Goal: Information Seeking & Learning: Compare options

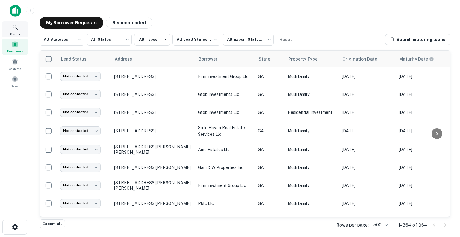
scroll to position [4098, 0]
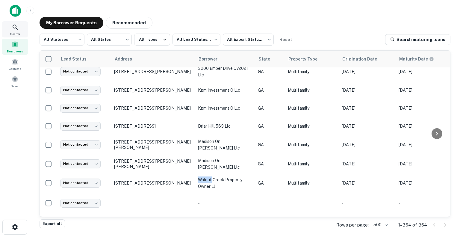
click at [13, 30] on icon at bounding box center [15, 27] width 7 height 7
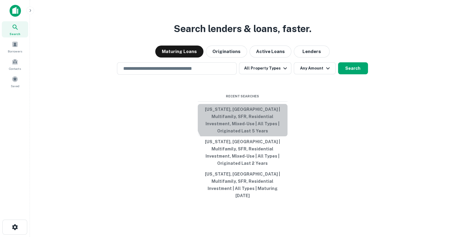
click at [246, 122] on button "Georgia, USA | Multifamily, SFR, Residential Investment, Mixed-Use | All Types …" at bounding box center [243, 120] width 90 height 32
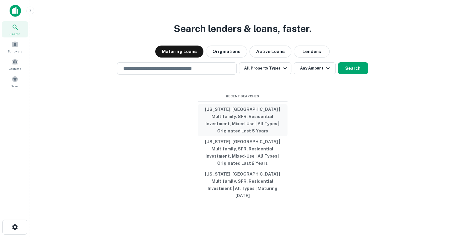
type input "**********"
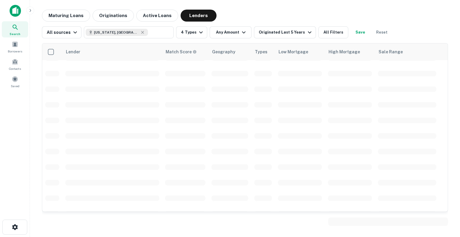
scroll to position [701, 0]
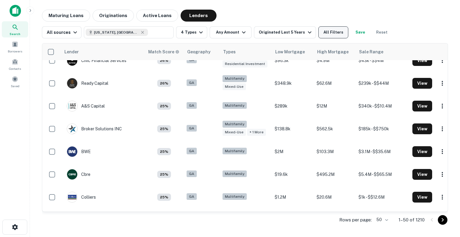
click at [324, 31] on button "All Filters" at bounding box center [333, 32] width 30 height 12
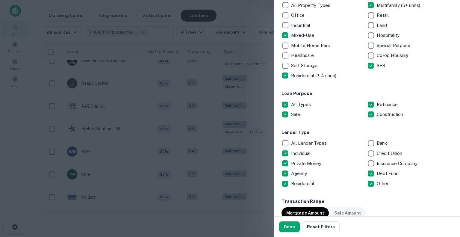
scroll to position [123, 0]
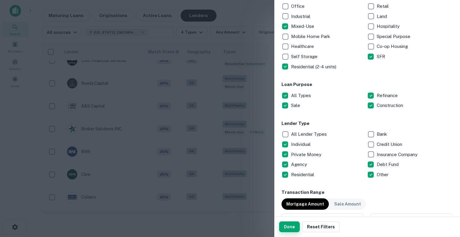
click at [290, 226] on button "Done" at bounding box center [289, 226] width 21 height 11
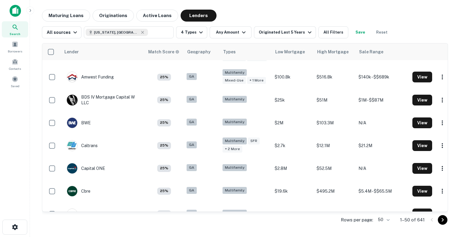
scroll to position [472, 0]
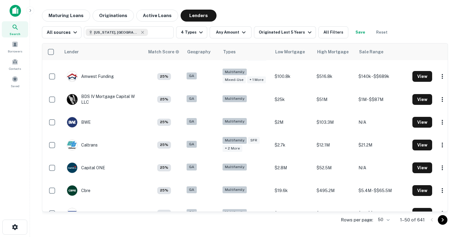
click at [0, 197] on div "Search Borrowers Contacts Saved" at bounding box center [15, 109] width 30 height 218
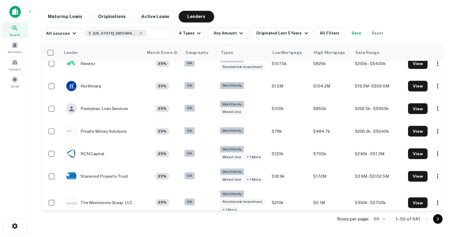
scroll to position [926, 0]
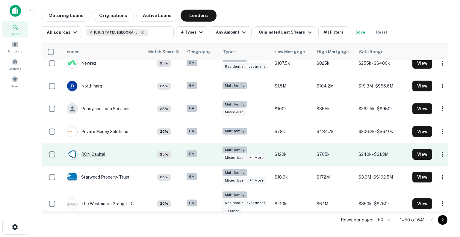
click at [99, 160] on div "RCN Capital" at bounding box center [86, 154] width 39 height 11
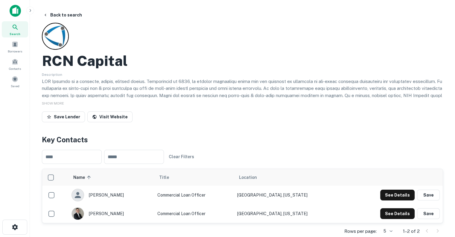
click at [0, 146] on div "Search Borrowers Contacts Saved" at bounding box center [15, 109] width 30 height 218
click at [5, 154] on div "Search Borrowers Contacts Saved" at bounding box center [15, 109] width 30 height 218
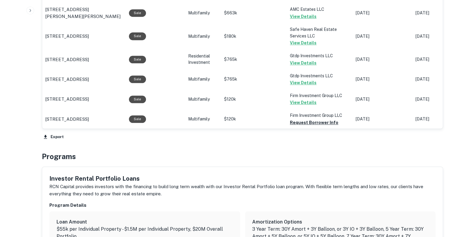
scroll to position [616, 0]
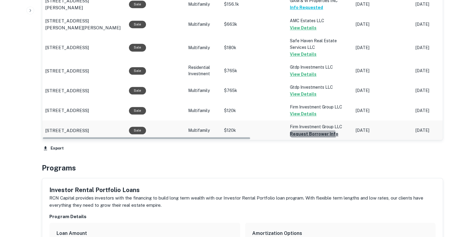
click at [307, 134] on button "Request Borrower Info" at bounding box center [314, 133] width 49 height 7
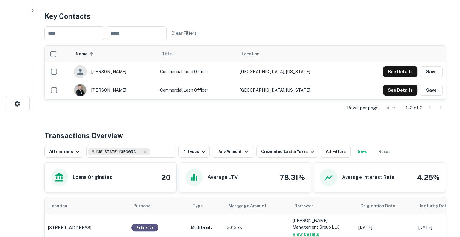
scroll to position [0, 0]
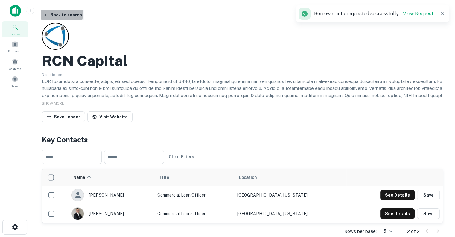
click at [53, 14] on button "Back to search" at bounding box center [63, 15] width 44 height 11
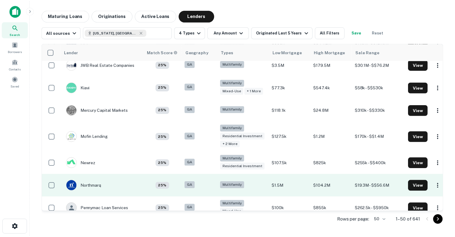
scroll to position [825, 0]
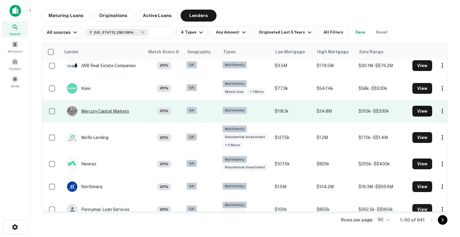
click at [102, 116] on div "Mercury Capital Markets" at bounding box center [98, 111] width 62 height 11
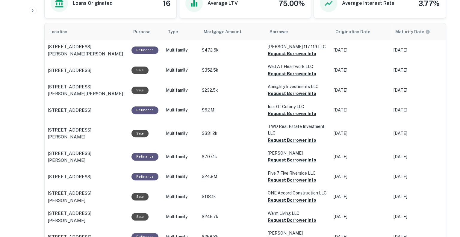
scroll to position [280, 0]
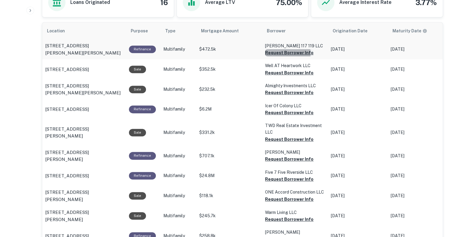
click at [278, 52] on button "Request Borrower Info" at bounding box center [289, 52] width 49 height 7
click at [275, 73] on button "Request Borrower Info" at bounding box center [289, 72] width 49 height 7
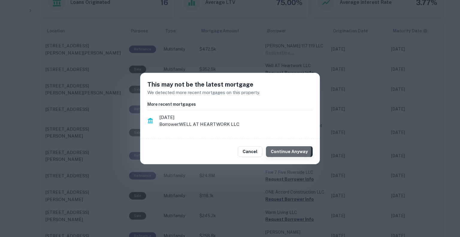
click at [275, 150] on button "Continue Anyway" at bounding box center [289, 151] width 47 height 11
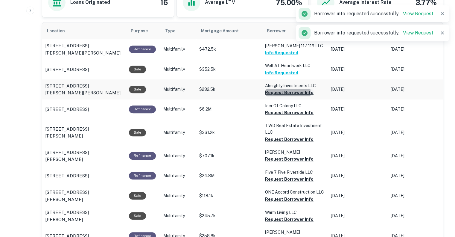
click at [283, 92] on button "Request Borrower Info" at bounding box center [289, 92] width 49 height 7
click at [291, 111] on button "Request Borrower Info" at bounding box center [289, 112] width 49 height 7
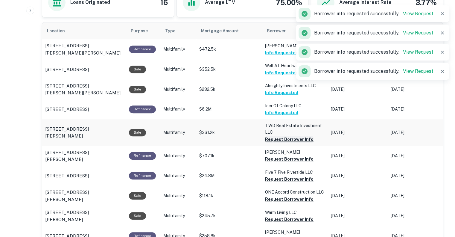
click at [291, 140] on button "Request Borrower Info" at bounding box center [289, 139] width 49 height 7
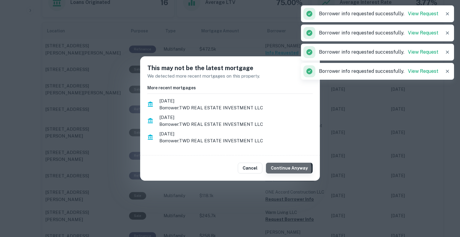
click at [287, 169] on button "Continue Anyway" at bounding box center [289, 168] width 47 height 11
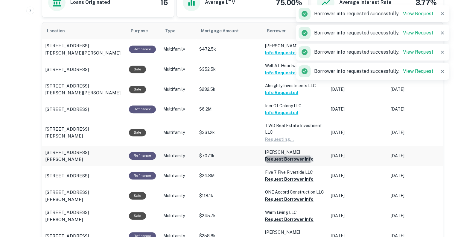
click at [282, 159] on button "Request Borrower Info" at bounding box center [289, 158] width 49 height 7
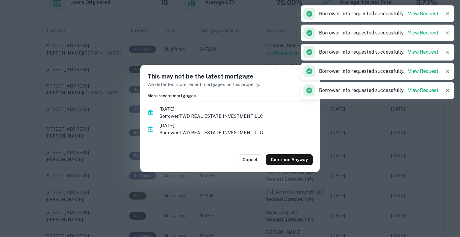
click at [287, 166] on div "Cancel Continue Anyway" at bounding box center [230, 159] width 180 height 25
click at [284, 163] on button "Continue Anyway" at bounding box center [289, 159] width 47 height 11
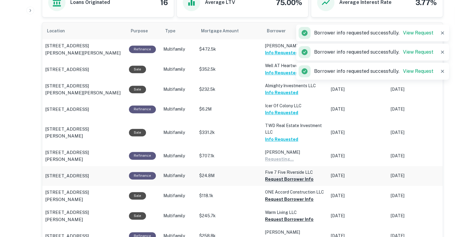
click at [280, 177] on button "Request Borrower Info" at bounding box center [289, 178] width 49 height 7
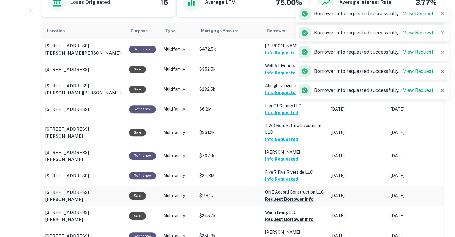
click at [282, 199] on button "Request Borrower Info" at bounding box center [289, 199] width 49 height 7
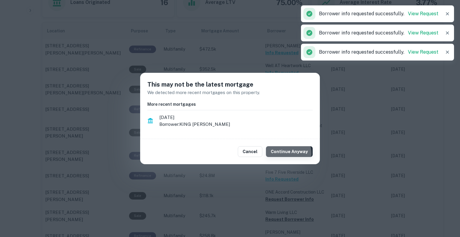
click at [285, 153] on button "Continue Anyway" at bounding box center [289, 151] width 47 height 11
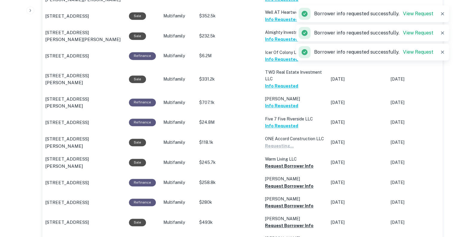
scroll to position [339, 0]
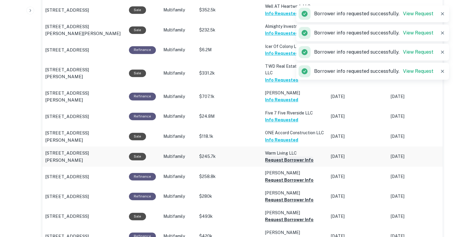
click at [282, 157] on button "Request Borrower Info" at bounding box center [289, 159] width 49 height 7
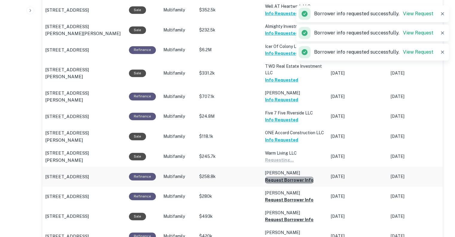
click at [293, 178] on button "Request Borrower Info" at bounding box center [289, 179] width 49 height 7
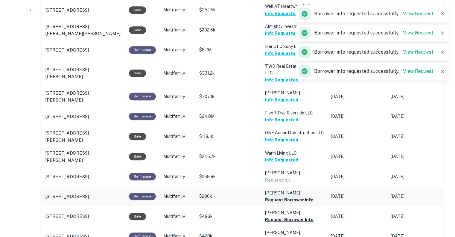
click at [286, 196] on button "Request Borrower Info" at bounding box center [289, 199] width 49 height 7
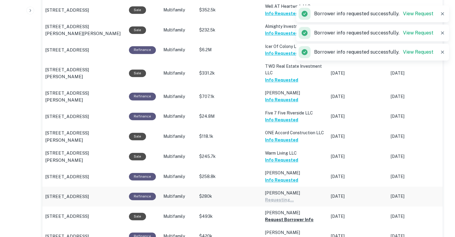
scroll to position [389, 0]
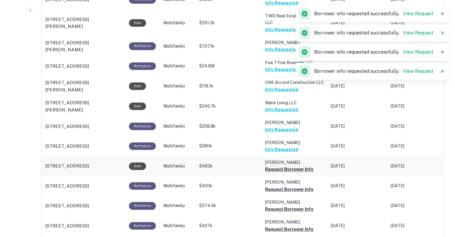
click at [284, 169] on button "Request Borrower Info" at bounding box center [289, 169] width 49 height 7
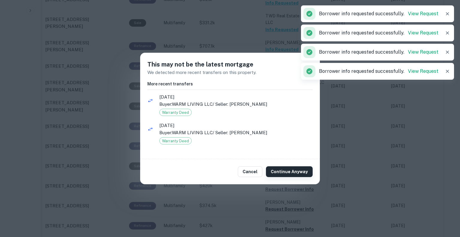
click at [298, 169] on button "Continue Anyway" at bounding box center [289, 171] width 47 height 11
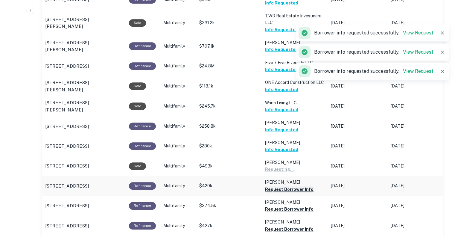
click at [285, 186] on button "Request Borrower Info" at bounding box center [289, 189] width 49 height 7
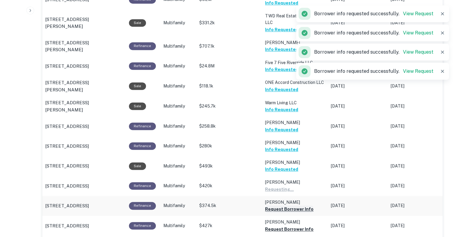
click at [284, 206] on button "Request Borrower Info" at bounding box center [289, 208] width 49 height 7
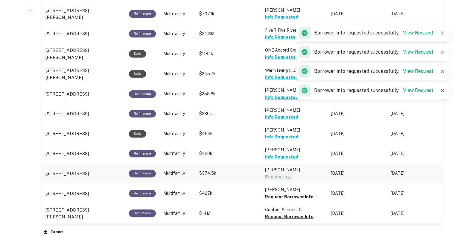
scroll to position [427, 0]
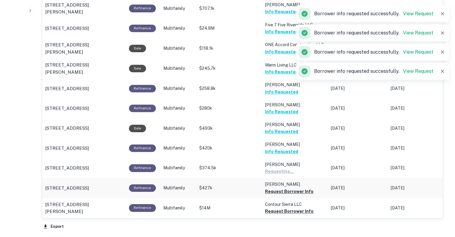
click at [286, 186] on p "Lind Keith P" at bounding box center [295, 184] width 60 height 7
click at [286, 191] on button "Request Borrower Info" at bounding box center [289, 191] width 49 height 7
click at [283, 210] on button "Request Borrower Info" at bounding box center [289, 210] width 49 height 7
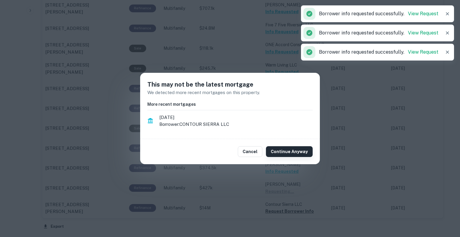
click at [291, 149] on button "Continue Anyway" at bounding box center [289, 151] width 47 height 11
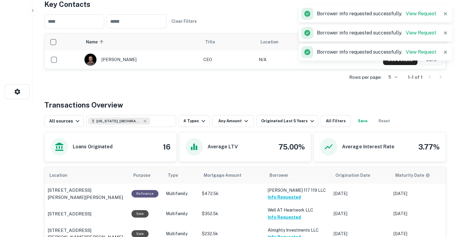
scroll to position [0, 0]
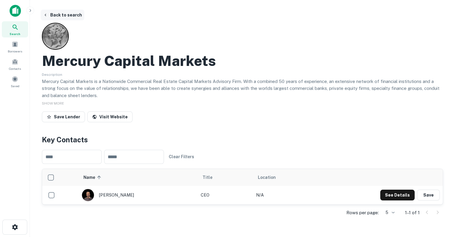
click at [56, 13] on button "Back to search" at bounding box center [63, 15] width 44 height 11
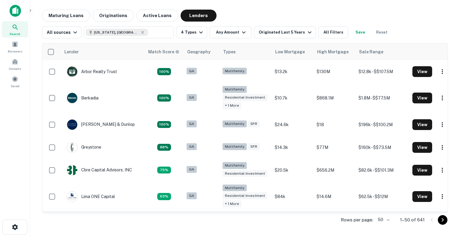
scroll to position [825, 0]
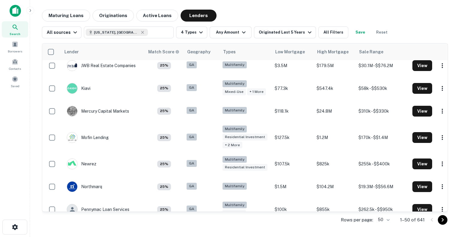
click at [0, 171] on div "Search Borrowers Contacts Saved" at bounding box center [15, 109] width 30 height 218
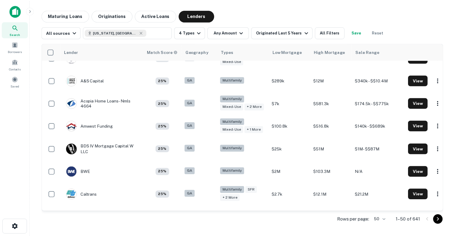
scroll to position [422, 0]
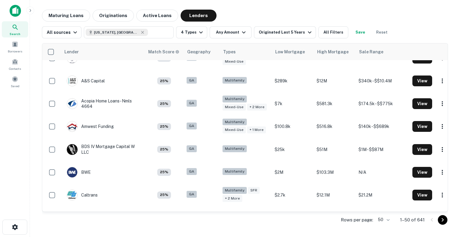
click at [97, 132] on div "Amwest Funding" at bounding box center [90, 126] width 47 height 11
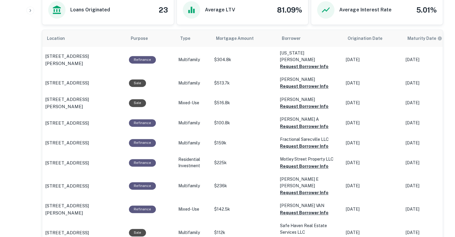
scroll to position [306, 0]
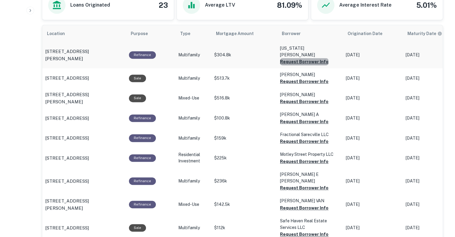
click at [305, 58] on button "Request Borrower Info" at bounding box center [304, 61] width 49 height 7
click at [291, 78] on button "Request Borrower Info" at bounding box center [304, 81] width 49 height 7
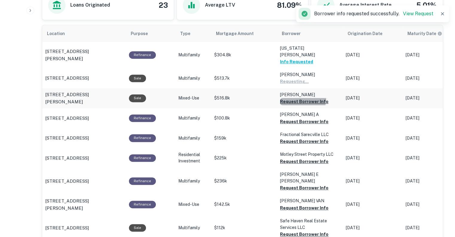
click at [286, 98] on button "Request Borrower Info" at bounding box center [304, 101] width 49 height 7
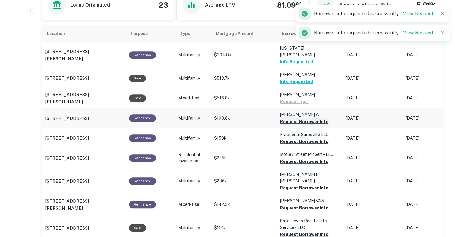
click at [289, 118] on button "Request Borrower Info" at bounding box center [304, 121] width 49 height 7
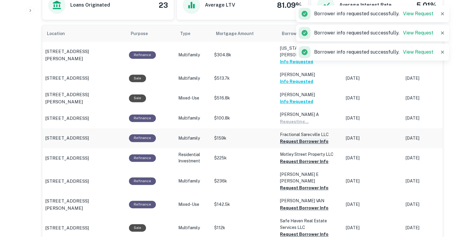
click at [284, 138] on button "Request Borrower Info" at bounding box center [304, 141] width 49 height 7
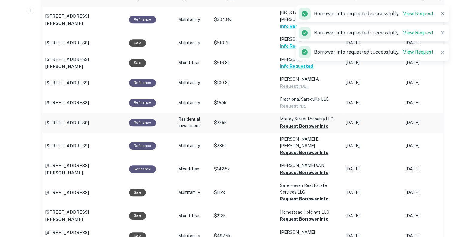
scroll to position [342, 0]
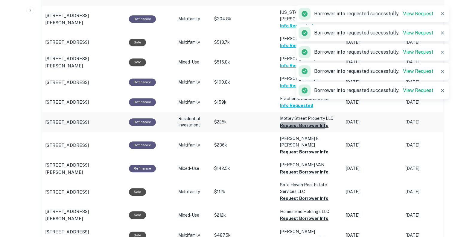
click at [297, 122] on button "Request Borrower Info" at bounding box center [304, 125] width 49 height 7
click at [292, 148] on button "Request Borrower Info" at bounding box center [304, 151] width 49 height 7
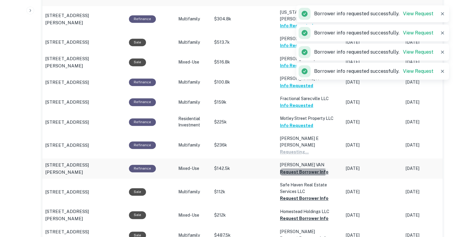
click at [289, 168] on button "Request Borrower Info" at bounding box center [304, 171] width 49 height 7
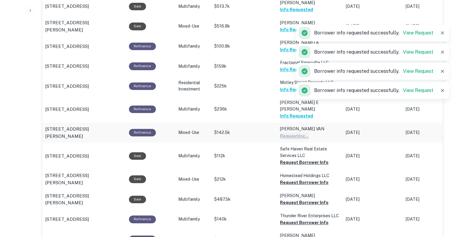
scroll to position [378, 0]
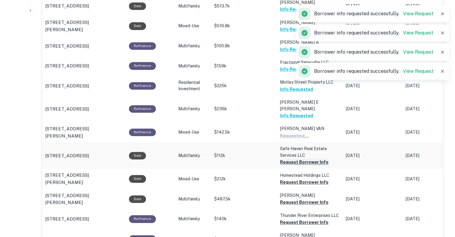
click at [293, 158] on button "Request Borrower Info" at bounding box center [304, 161] width 49 height 7
click at [288, 173] on td "Homestead Holdings LLC Request Borrower Info" at bounding box center [310, 179] width 66 height 20
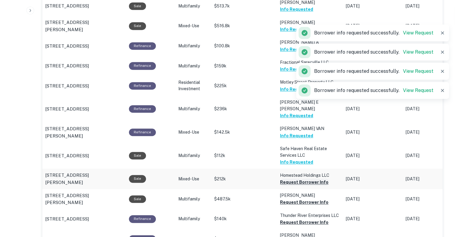
click at [292, 178] on button "Request Borrower Info" at bounding box center [304, 181] width 49 height 7
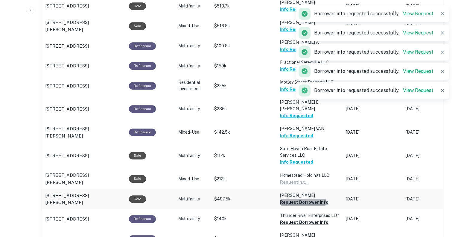
click at [288, 199] on button "Request Borrower Info" at bounding box center [304, 202] width 49 height 7
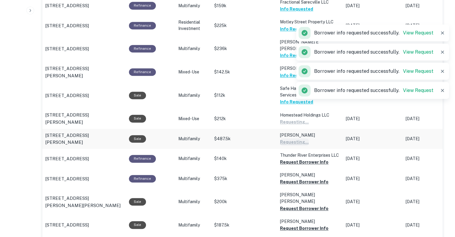
scroll to position [440, 0]
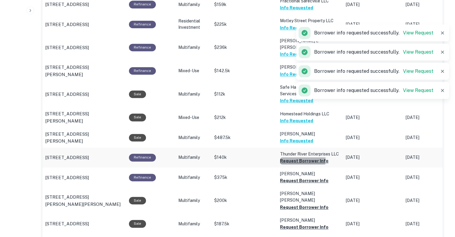
click at [289, 157] on button "Request Borrower Info" at bounding box center [304, 160] width 49 height 7
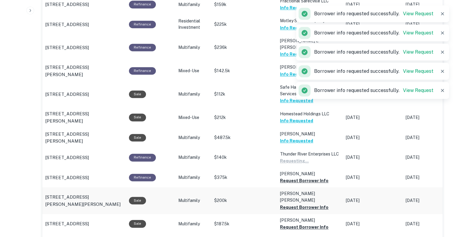
drag, startPoint x: 289, startPoint y: 169, endPoint x: 291, endPoint y: 176, distance: 7.7
click at [289, 177] on button "Request Borrower Info" at bounding box center [304, 180] width 49 height 7
click at [290, 204] on button "Request Borrower Info" at bounding box center [304, 207] width 49 height 7
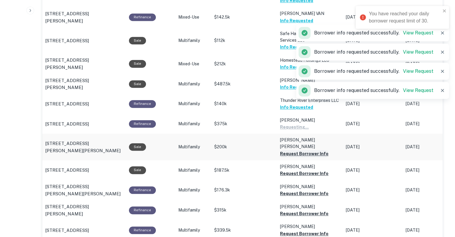
scroll to position [493, 0]
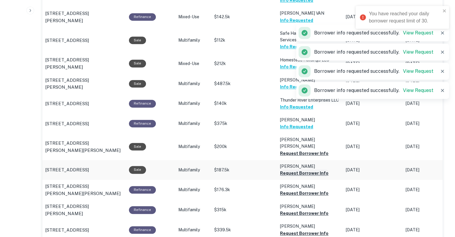
click at [290, 169] on button "Request Borrower Info" at bounding box center [304, 172] width 49 height 7
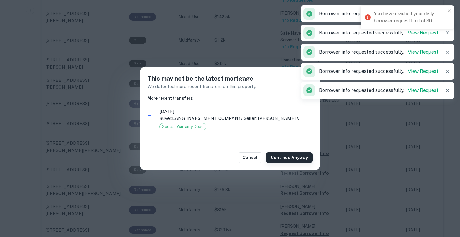
click at [290, 155] on button "Continue Anyway" at bounding box center [289, 157] width 47 height 11
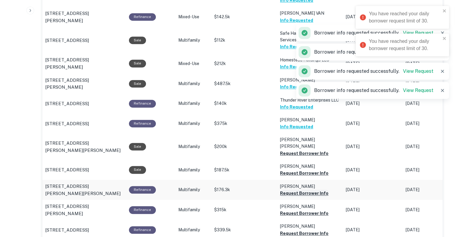
click at [293, 190] on button "Request Borrower Info" at bounding box center [304, 193] width 49 height 7
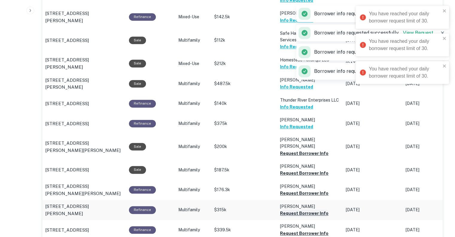
click at [291, 210] on button "Request Borrower Info" at bounding box center [304, 213] width 49 height 7
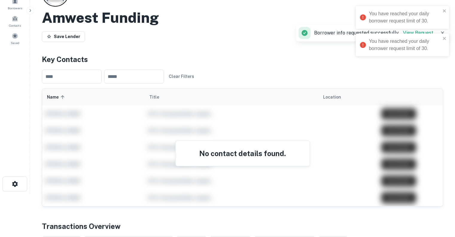
scroll to position [0, 0]
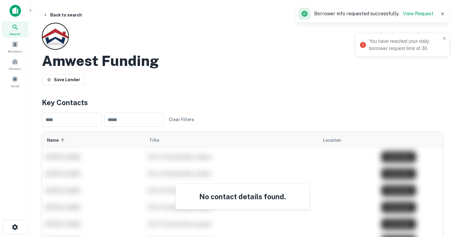
click at [15, 11] on img at bounding box center [15, 11] width 11 height 12
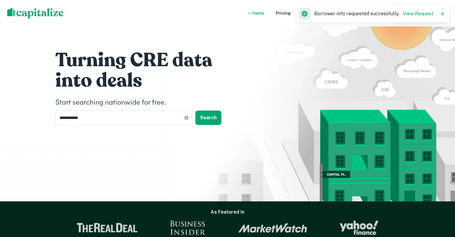
click at [0, 146] on div "**********" at bounding box center [227, 100] width 455 height 201
click at [0, 105] on div "**********" at bounding box center [227, 100] width 455 height 201
click at [441, 13] on icon "button" at bounding box center [443, 14] width 6 height 6
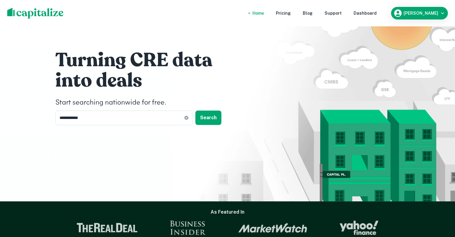
click at [31, 11] on img at bounding box center [35, 13] width 57 height 11
click at [377, 11] on div "Dashboard" at bounding box center [365, 13] width 23 height 7
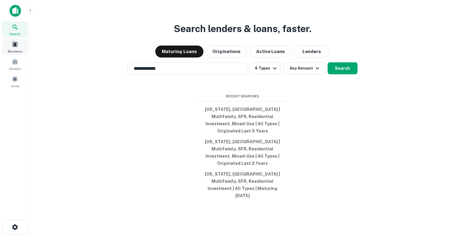
click at [12, 46] on span at bounding box center [15, 44] width 7 height 7
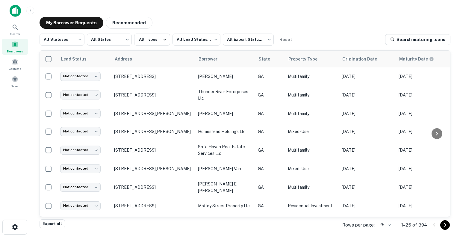
click at [0, 179] on div "Search Borrowers Contacts Saved" at bounding box center [15, 109] width 30 height 218
